Goal: Find specific page/section: Find specific page/section

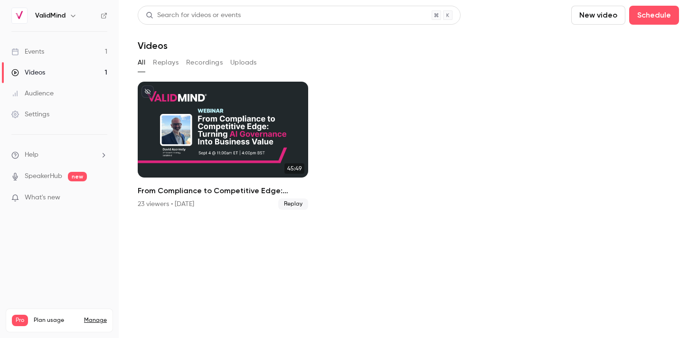
click at [75, 53] on link "Events 1" at bounding box center [59, 51] width 119 height 21
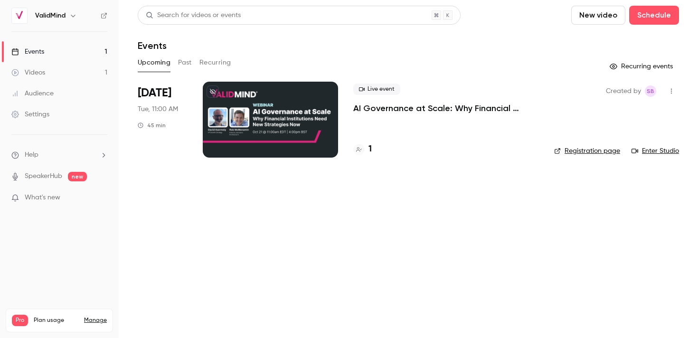
click at [394, 107] on p "AI Governance at Scale: Why Financial Institutions Need New Strategies Now" at bounding box center [446, 108] width 186 height 11
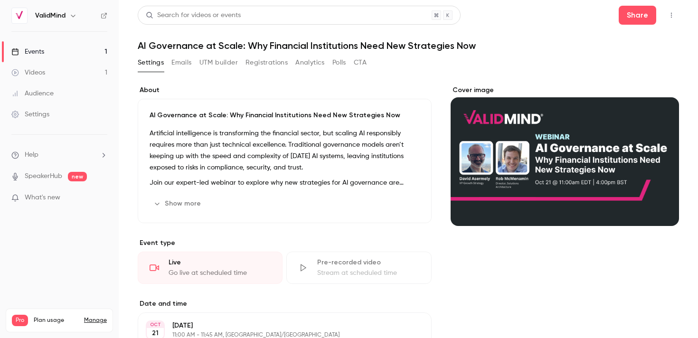
click at [273, 64] on button "Registrations" at bounding box center [266, 62] width 42 height 15
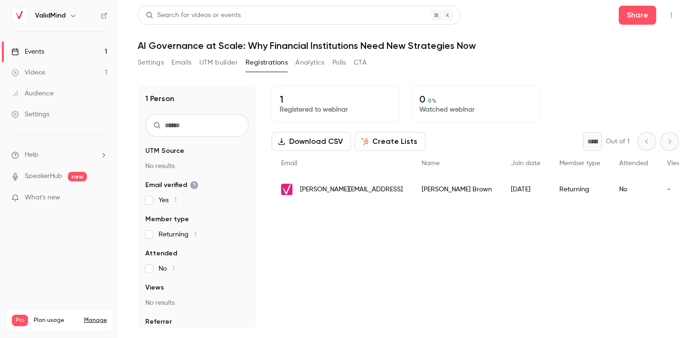
click at [57, 75] on link "Videos 1" at bounding box center [59, 72] width 119 height 21
